Goal: Task Accomplishment & Management: Complete application form

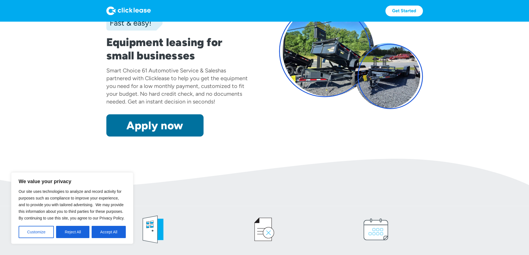
click at [118, 137] on link "Apply now" at bounding box center [154, 125] width 97 height 22
